Goal: Browse casually

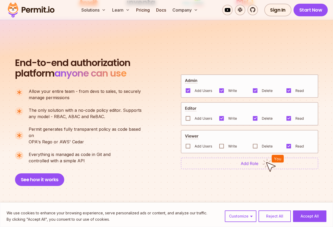
scroll to position [343, 0]
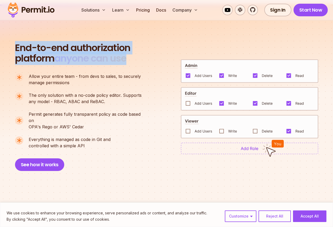
drag, startPoint x: 23, startPoint y: 29, endPoint x: 146, endPoint y: 40, distance: 123.3
click at [146, 43] on div "End-to-end authorization platform anyone can use A no-code authorization platfo…" at bounding box center [81, 107] width 132 height 129
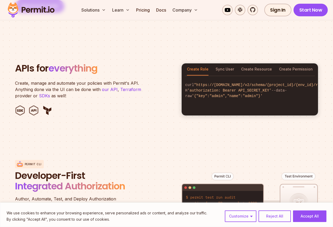
scroll to position [501, 0]
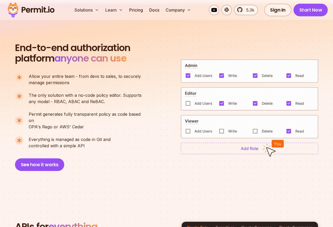
scroll to position [316, 0]
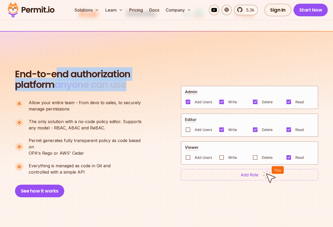
drag, startPoint x: 96, startPoint y: 56, endPoint x: 135, endPoint y: 63, distance: 39.8
click at [135, 69] on div "End-to-end authorization platform anyone can use A no-code authorization platfo…" at bounding box center [81, 133] width 132 height 129
click at [137, 69] on div "End-to-end authorization platform anyone can use A no-code authorization platfo…" at bounding box center [81, 133] width 132 height 129
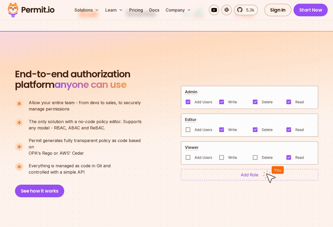
scroll to position [333, 0]
